Goal: Task Accomplishment & Management: Manage account settings

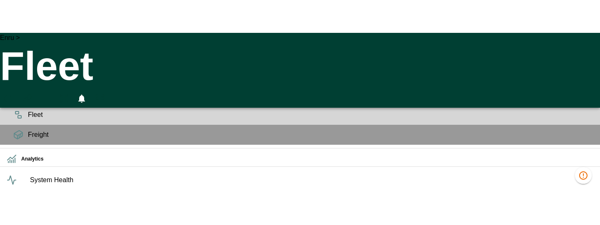
scroll to position [0, 592410]
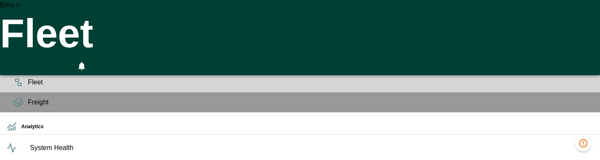
click at [52, 61] on icon "HomeTime Editor" at bounding box center [45, 67] width 13 height 13
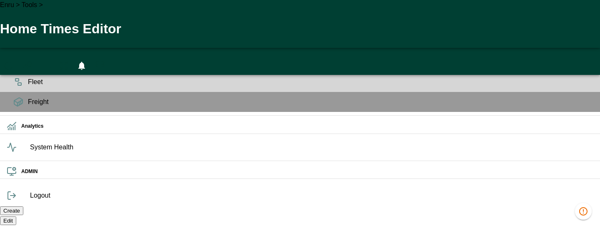
scroll to position [0, 0]
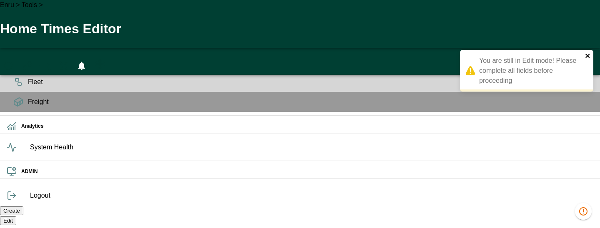
click at [591, 57] on icon "close" at bounding box center [588, 56] width 6 height 7
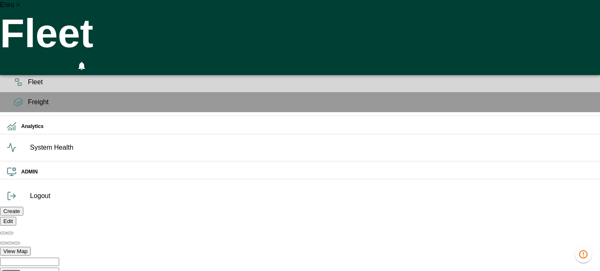
click at [52, 61] on icon "HomeTime Editor" at bounding box center [45, 67] width 13 height 13
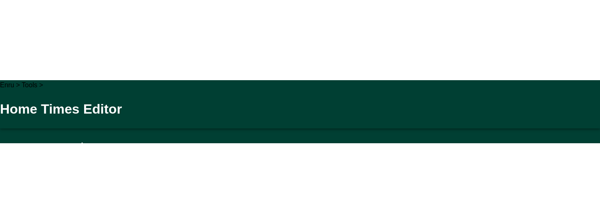
scroll to position [0, 592411]
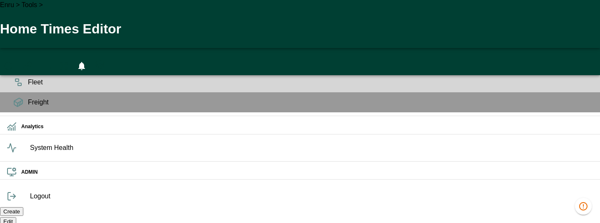
drag, startPoint x: 298, startPoint y: 63, endPoint x: 335, endPoint y: 63, distance: 37.1
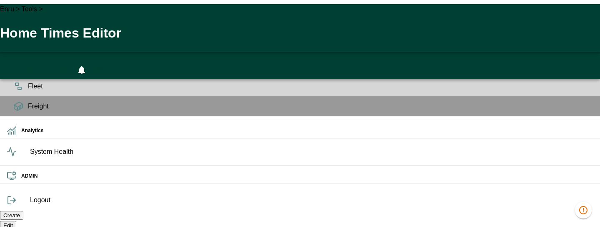
scroll to position [0, 260]
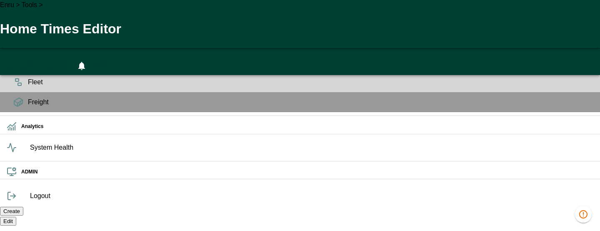
scroll to position [0, 236]
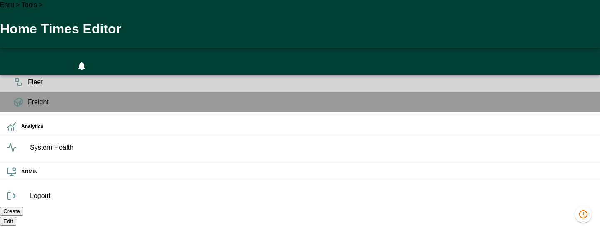
scroll to position [111, 0]
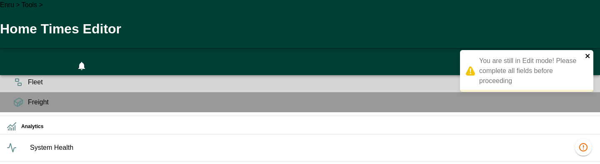
click at [587, 55] on icon "close" at bounding box center [588, 56] width 4 height 4
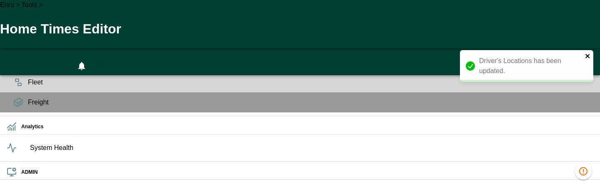
click at [589, 57] on icon "close" at bounding box center [588, 56] width 4 height 4
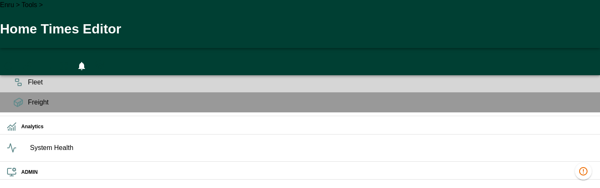
click at [563, 40] on div "Driver's Locations has been updated." at bounding box center [526, 44] width 133 height 38
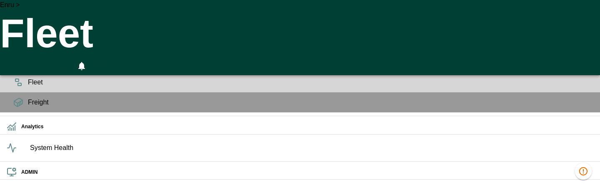
click at [51, 61] on icon "HomeTime Editor" at bounding box center [45, 66] width 12 height 11
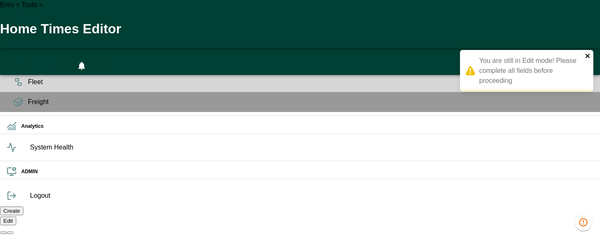
click at [587, 56] on icon "close" at bounding box center [588, 56] width 4 height 4
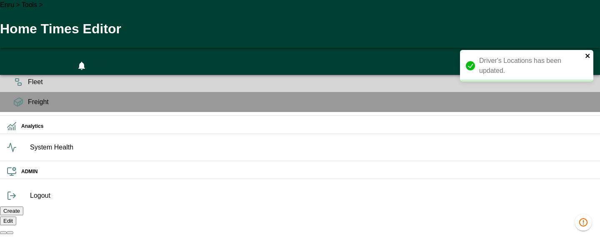
click at [587, 59] on icon "close" at bounding box center [588, 56] width 6 height 7
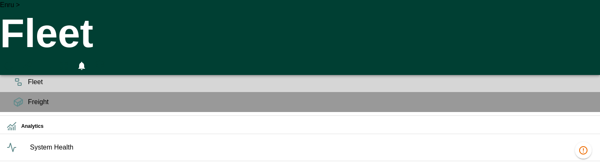
click at [52, 61] on icon "HomeTime Editor" at bounding box center [45, 67] width 13 height 13
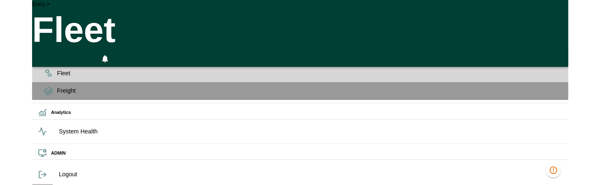
scroll to position [0, 592410]
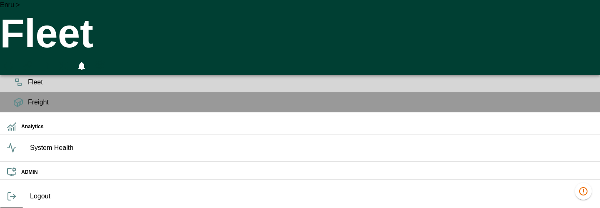
click at [52, 61] on icon "HomeTime Editor" at bounding box center [45, 67] width 13 height 13
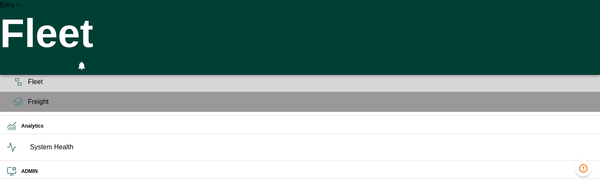
click at [51, 61] on icon "HomeTime Editor" at bounding box center [45, 66] width 12 height 11
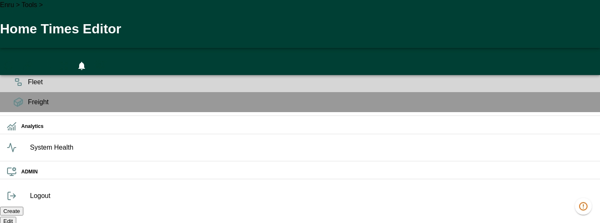
scroll to position [0, 0]
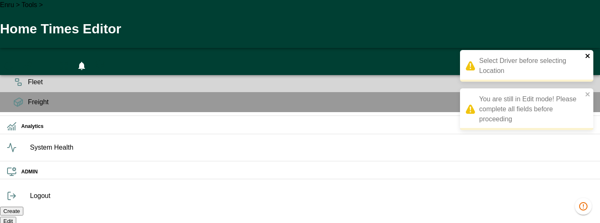
click at [588, 55] on icon "close" at bounding box center [588, 56] width 4 height 4
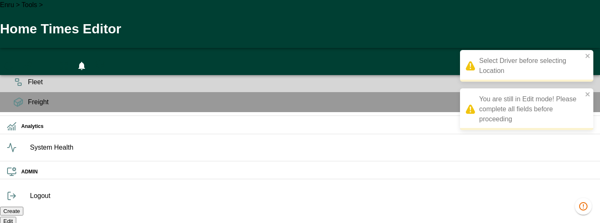
click at [591, 96] on div "You are still in Edit mode! Please complete all fields before proceeding" at bounding box center [526, 109] width 133 height 42
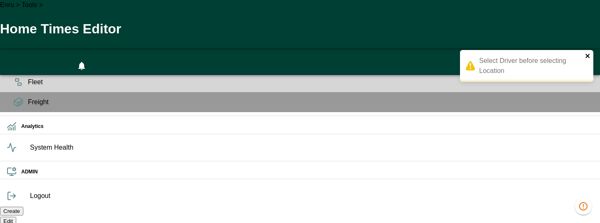
click at [588, 55] on icon "close" at bounding box center [588, 56] width 4 height 4
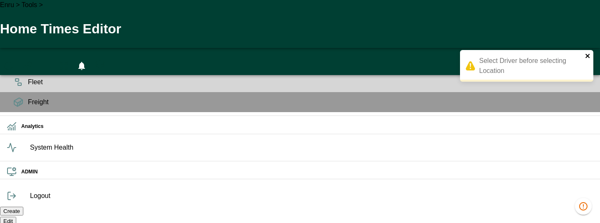
click at [588, 54] on icon "close" at bounding box center [588, 56] width 6 height 7
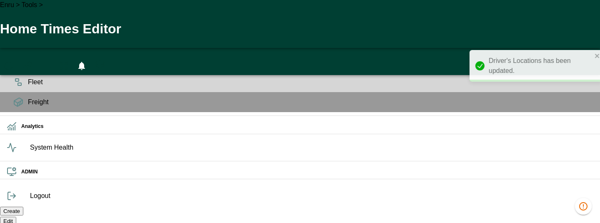
drag, startPoint x: 520, startPoint y: 60, endPoint x: 536, endPoint y: 75, distance: 21.8
click at [536, 75] on div "Driver's Locations has been updated." at bounding box center [536, 66] width 133 height 32
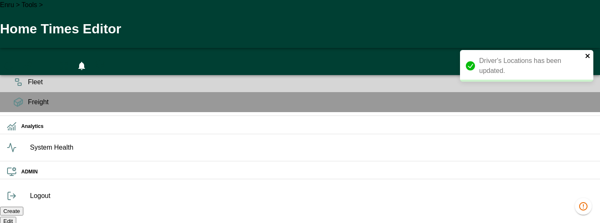
click at [588, 57] on icon "close" at bounding box center [588, 56] width 6 height 7
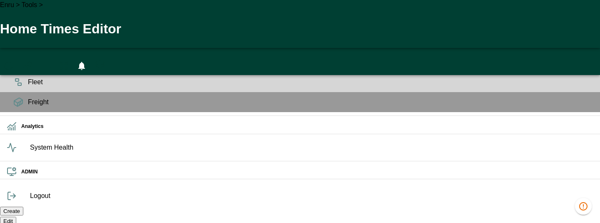
drag, startPoint x: 175, startPoint y: 120, endPoint x: 343, endPoint y: 138, distance: 169.4
drag, startPoint x: 339, startPoint y: 137, endPoint x: 173, endPoint y: 125, distance: 166.7
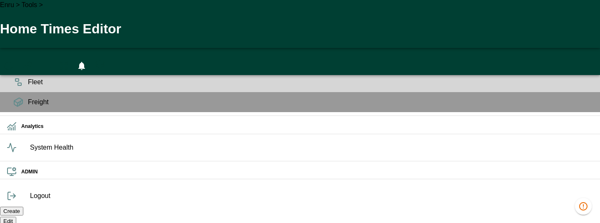
drag, startPoint x: 182, startPoint y: 120, endPoint x: 335, endPoint y: 144, distance: 155.5
drag, startPoint x: 313, startPoint y: 131, endPoint x: 180, endPoint y: 121, distance: 134.2
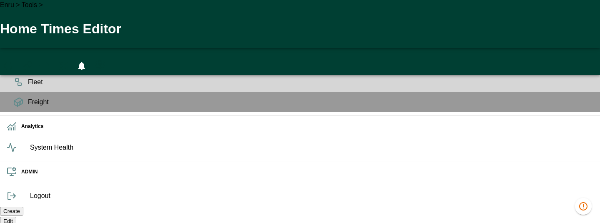
drag, startPoint x: 180, startPoint y: 121, endPoint x: 310, endPoint y: 135, distance: 131.2
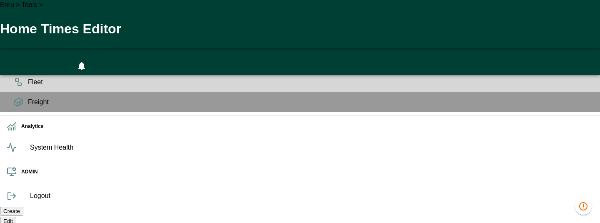
drag, startPoint x: 310, startPoint y: 135, endPoint x: 187, endPoint y: 125, distance: 123.7
drag, startPoint x: 187, startPoint y: 125, endPoint x: 302, endPoint y: 129, distance: 115.5
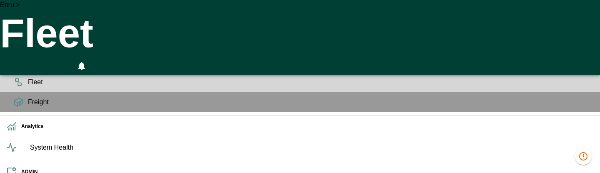
click at [52, 61] on icon "HomeTime Editor" at bounding box center [45, 67] width 13 height 13
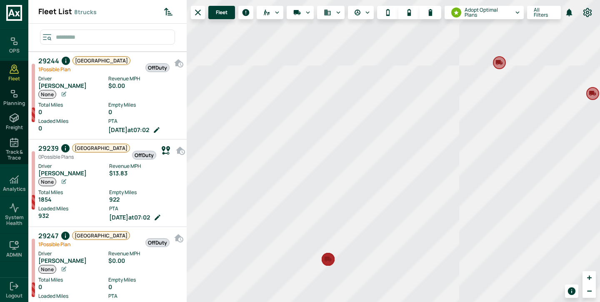
scroll to position [299, 155]
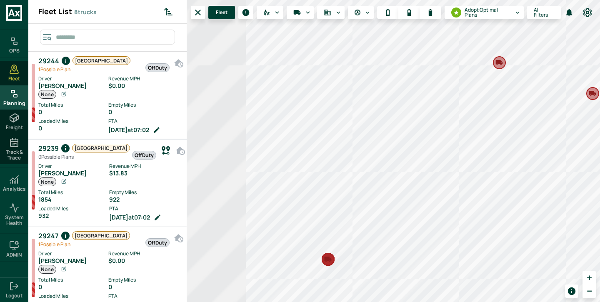
click at [11, 99] on div "Planning" at bounding box center [14, 97] width 28 height 24
click at [14, 96] on rect at bounding box center [15, 96] width 3 height 3
click at [14, 73] on icon at bounding box center [14, 69] width 10 height 10
click at [18, 72] on icon at bounding box center [14, 69] width 10 height 10
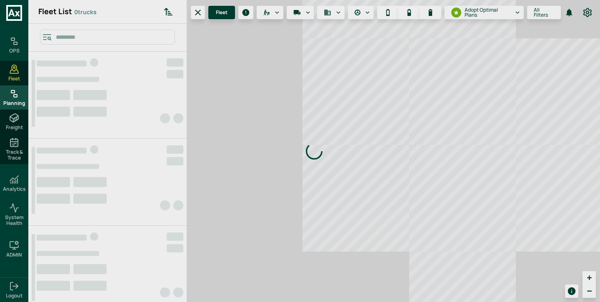
click at [11, 99] on div "Planning" at bounding box center [14, 97] width 28 height 24
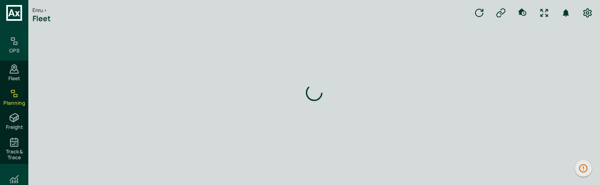
click at [126, 184] on div "Loading indicator" at bounding box center [314, 92] width 572 height 185
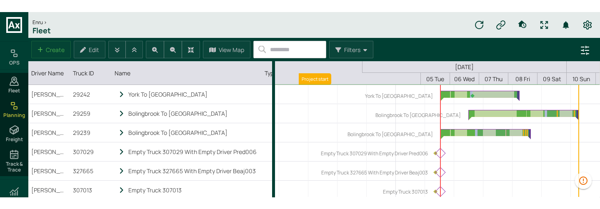
scroll to position [0, 173]
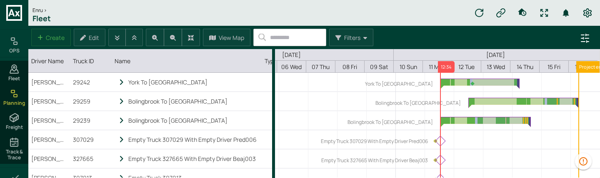
click at [517, 9] on button "HomeTime Editor" at bounding box center [522, 13] width 17 height 17
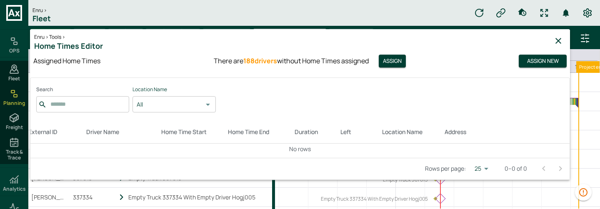
scroll to position [41, 0]
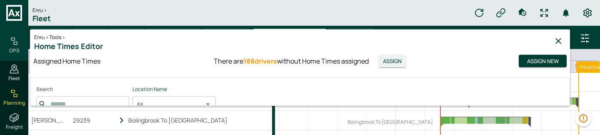
click at [396, 63] on button "Assign" at bounding box center [392, 61] width 27 height 13
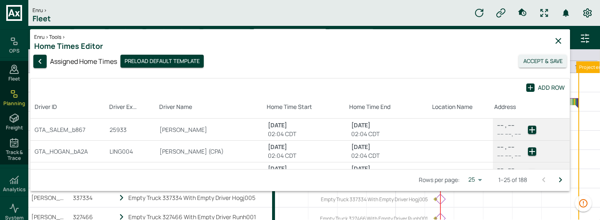
click at [532, 63] on button "Accept & Save" at bounding box center [543, 61] width 48 height 13
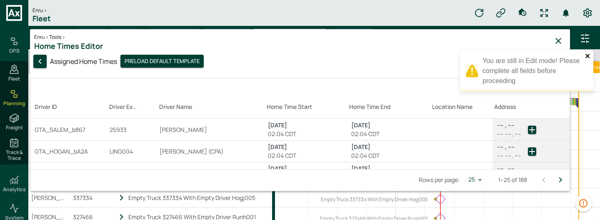
click at [587, 55] on icon "close" at bounding box center [588, 56] width 6 height 7
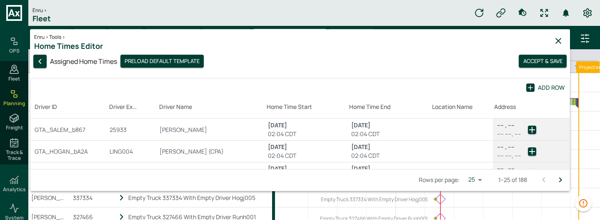
click at [476, 177] on div "25" at bounding box center [475, 179] width 20 height 12
click at [490, 183] on div "Rows per page: 25 ** 1–25 of 188" at bounding box center [299, 180] width 539 height 22
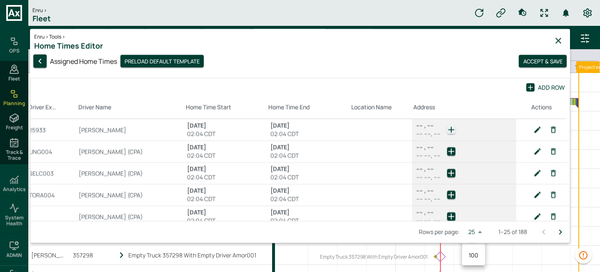
click at [454, 128] on icon "button" at bounding box center [451, 130] width 10 height 10
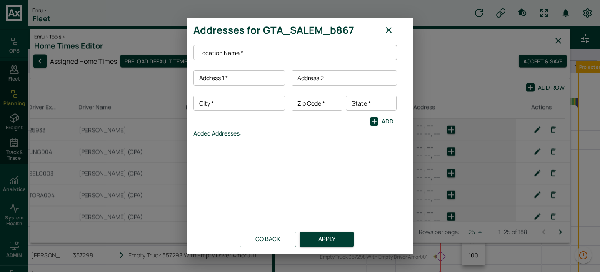
click at [268, 50] on input "Location Name   *" at bounding box center [296, 52] width 202 height 15
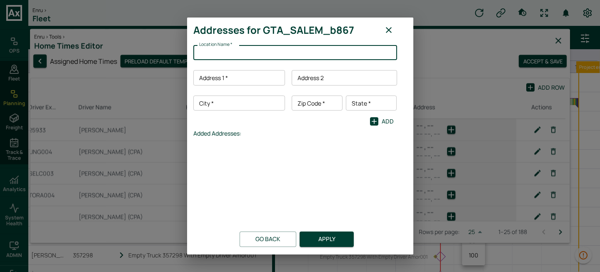
click at [297, 168] on div at bounding box center [295, 179] width 204 height 83
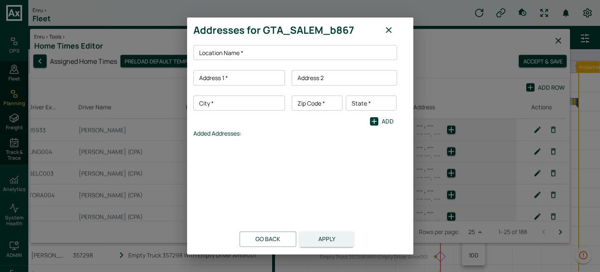
click at [328, 236] on button "Apply" at bounding box center [327, 238] width 54 height 15
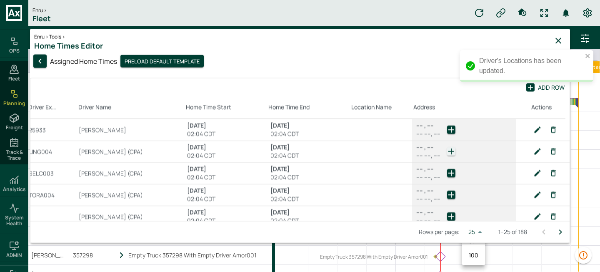
click at [453, 153] on icon "button" at bounding box center [451, 151] width 10 height 10
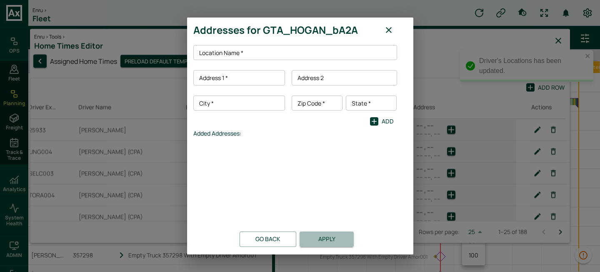
click at [333, 240] on button "Apply" at bounding box center [327, 238] width 54 height 15
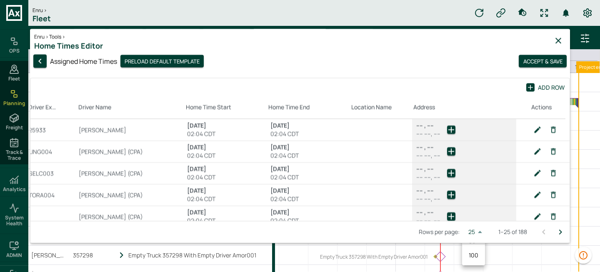
click at [561, 38] on icon "button" at bounding box center [559, 41] width 6 height 6
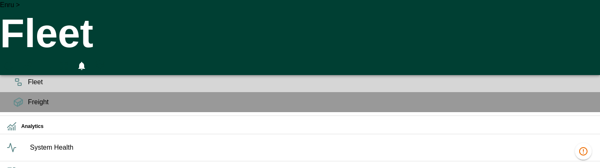
scroll to position [0, 592410]
